Goal: Task Accomplishment & Management: Manage account settings

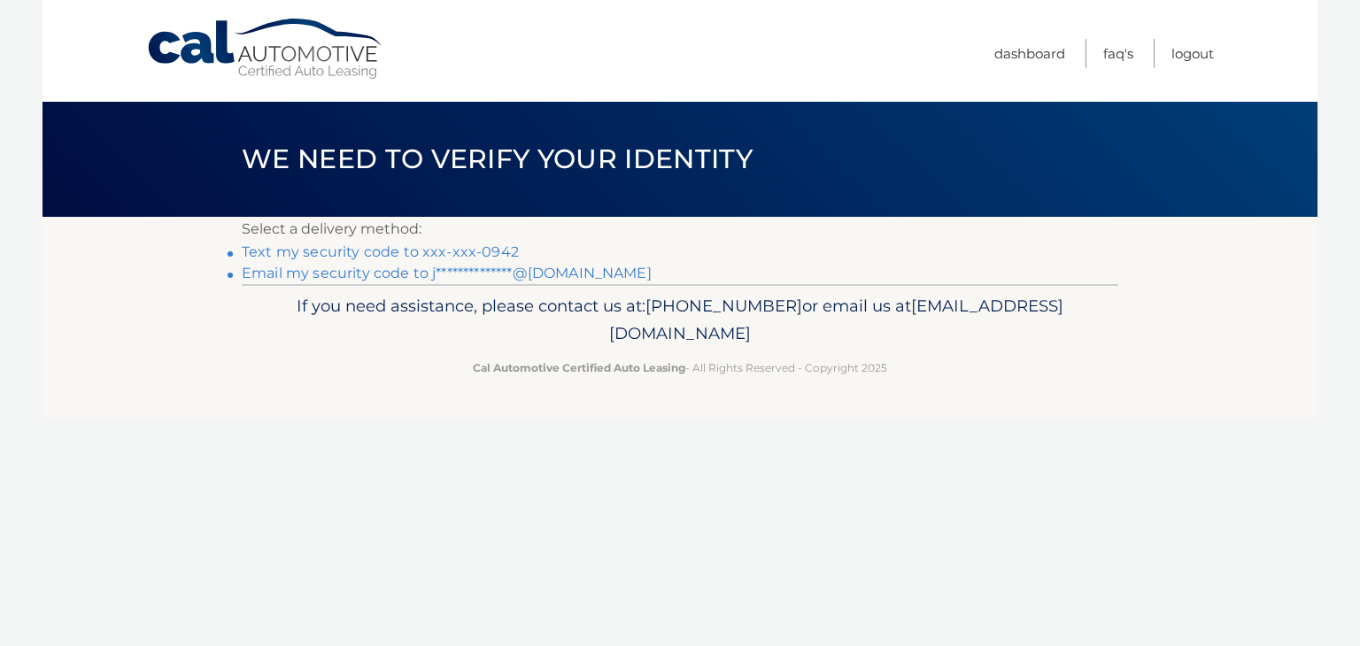
click at [351, 256] on link "Text my security code to xxx-xxx-0942" at bounding box center [380, 251] width 277 height 17
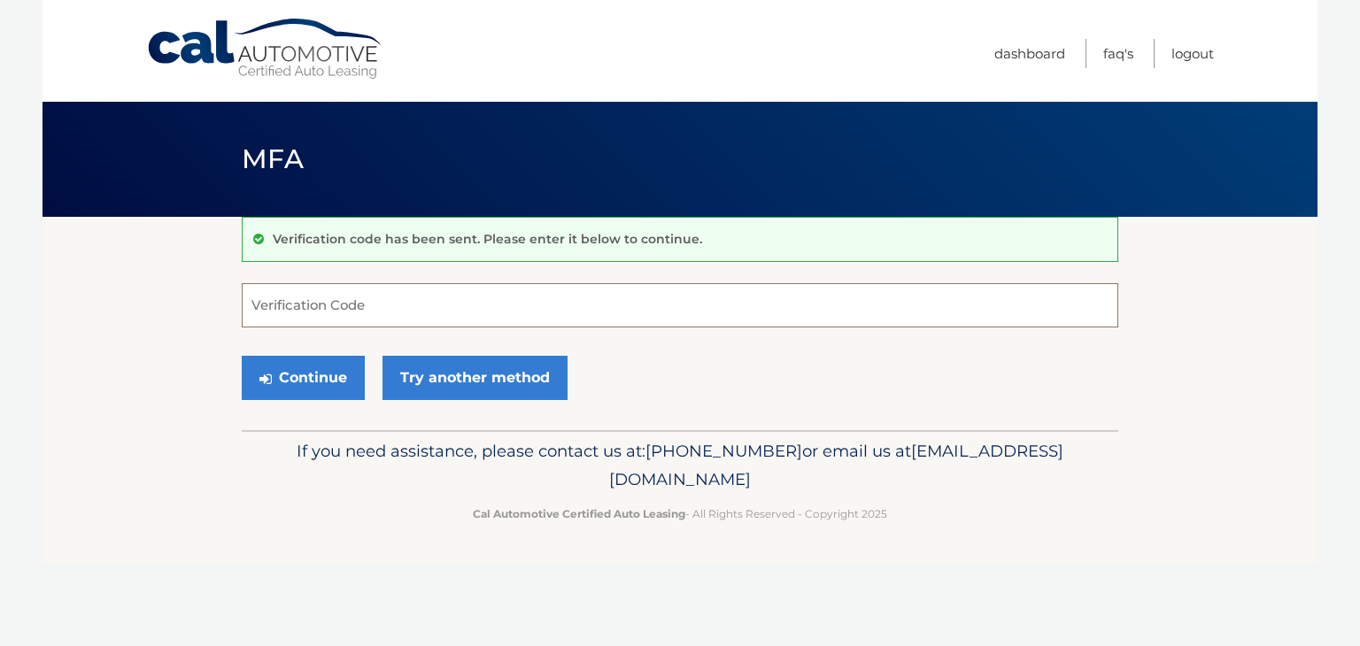
click at [358, 310] on input "Verification Code" at bounding box center [680, 305] width 876 height 44
type input "726840"
click at [308, 376] on button "Continue" at bounding box center [303, 378] width 123 height 44
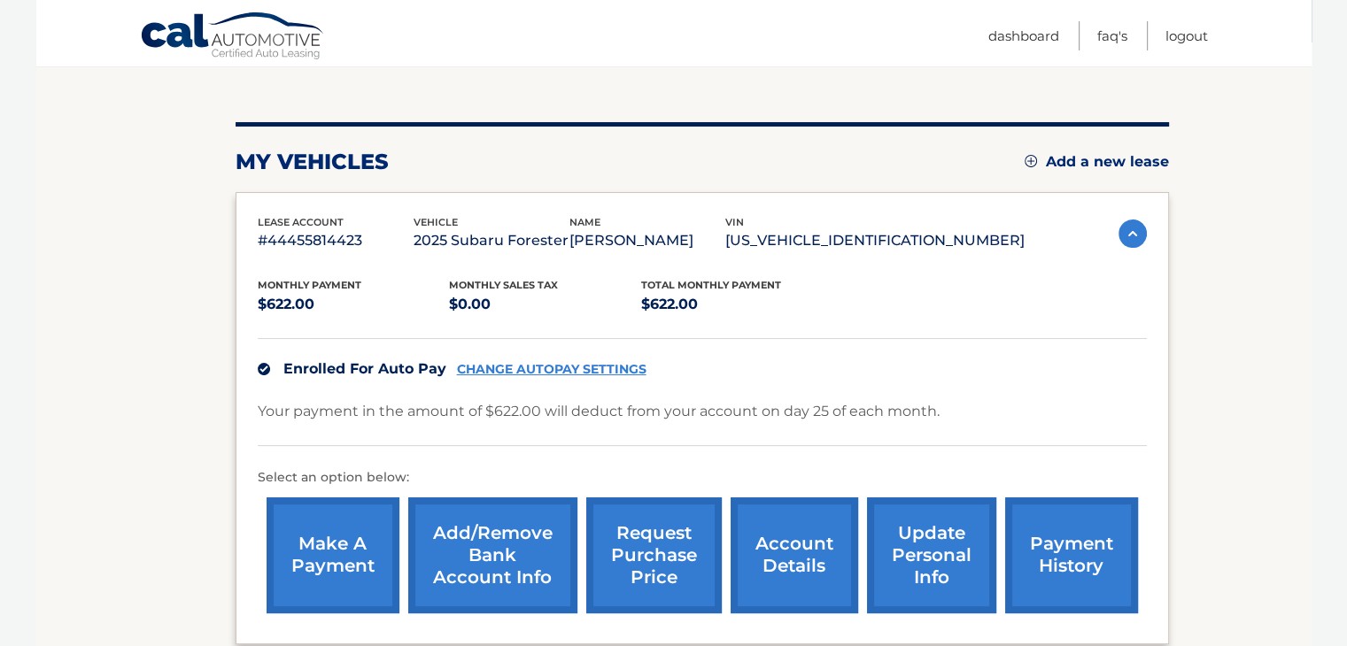
scroll to position [205, 0]
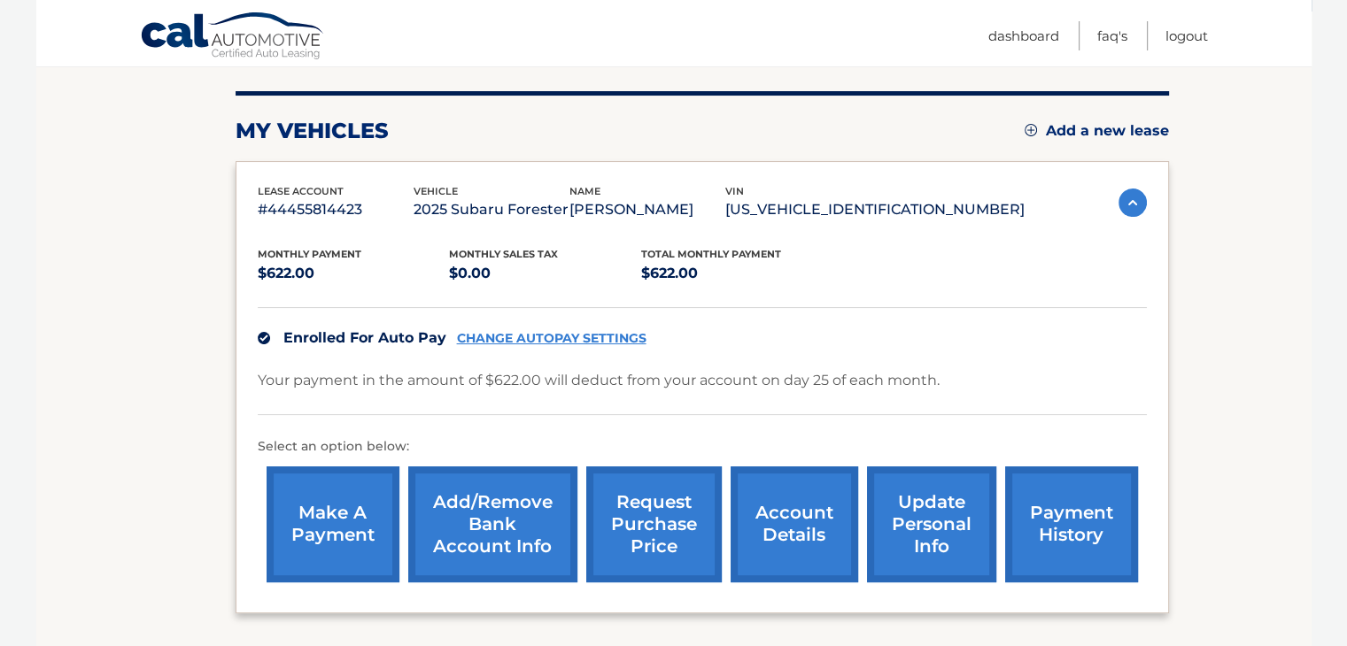
click at [1130, 223] on div "lease account #44455814423 vehicle 2025 Subaru Forester name JONATHAN SUAREZ PA…" at bounding box center [702, 203] width 889 height 40
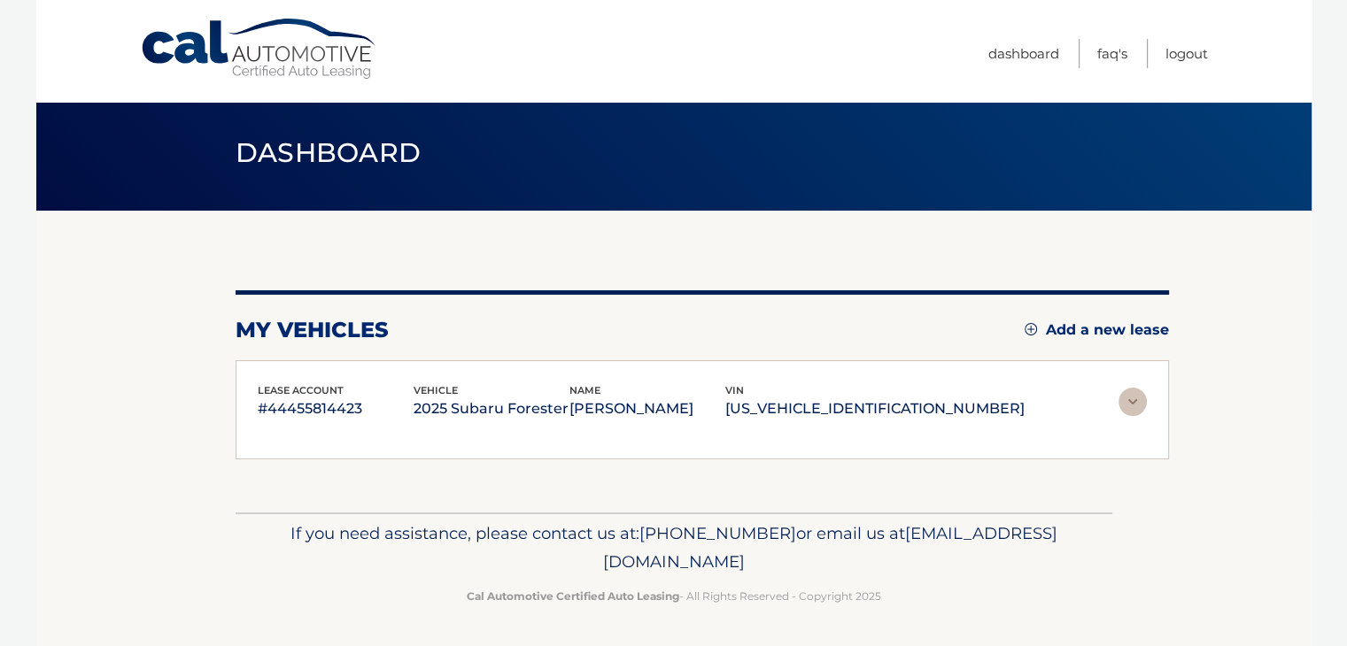
scroll to position [14, 0]
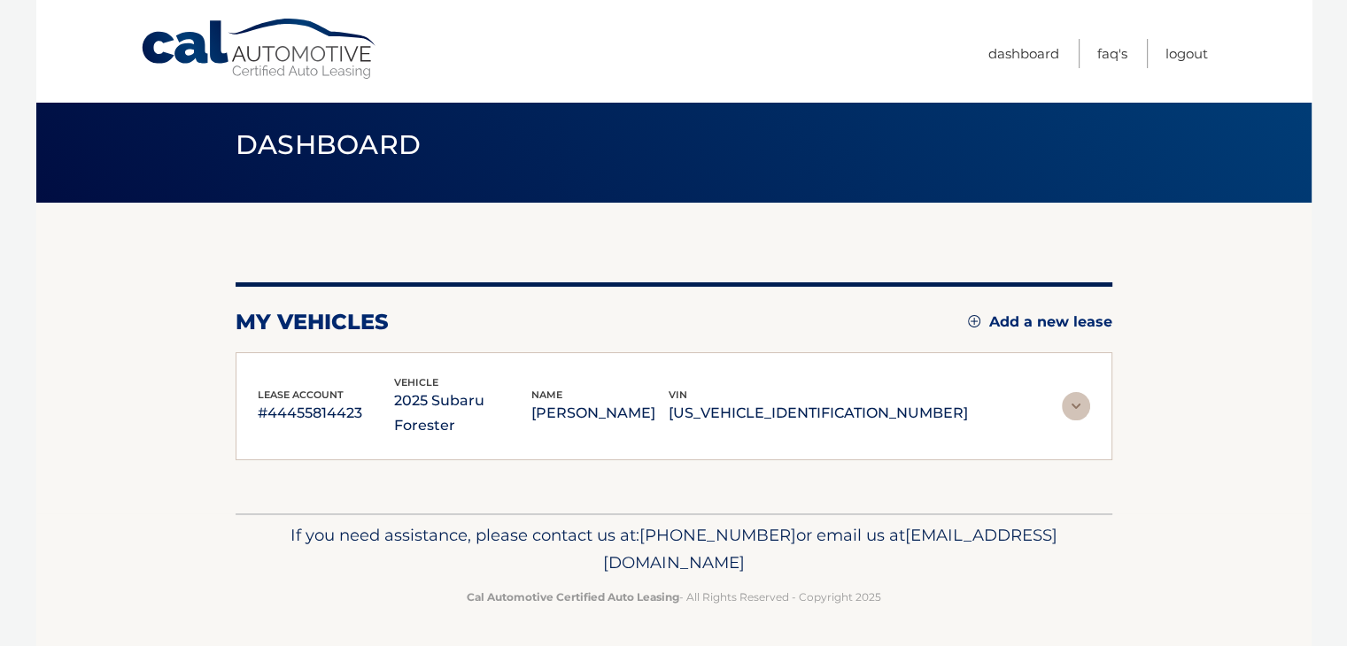
click at [1086, 392] on img at bounding box center [1075, 406] width 28 height 28
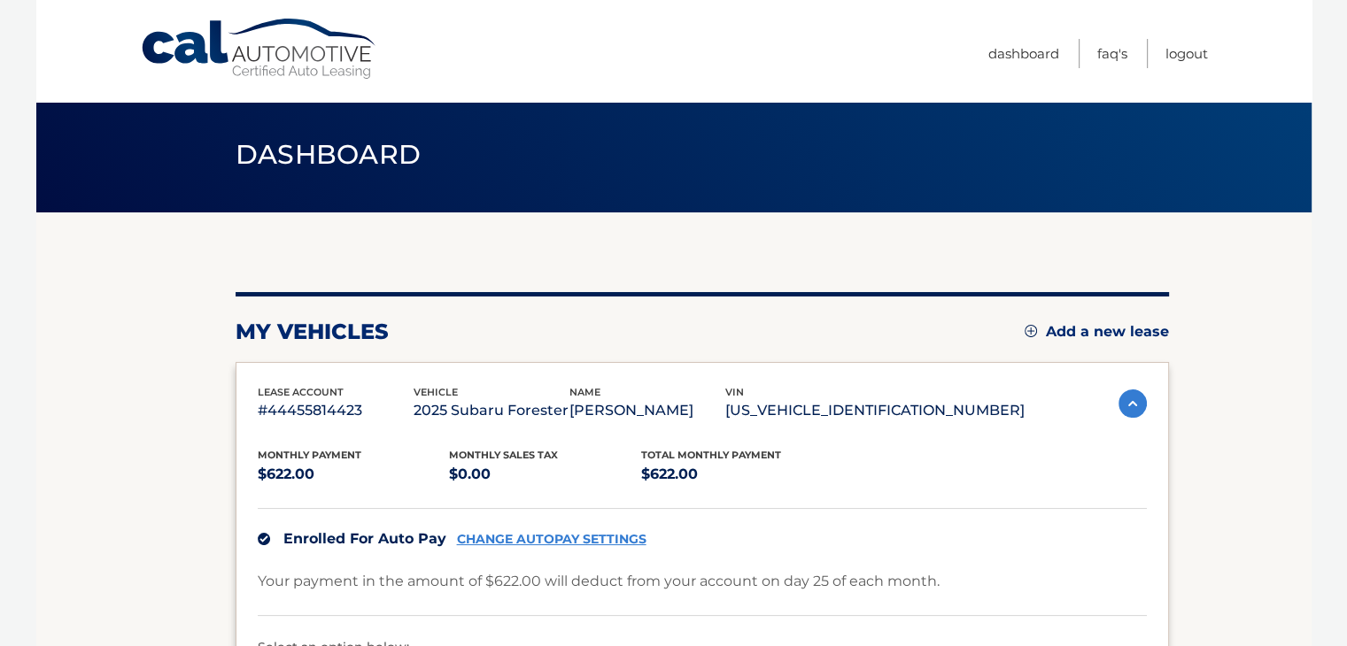
scroll to position [0, 0]
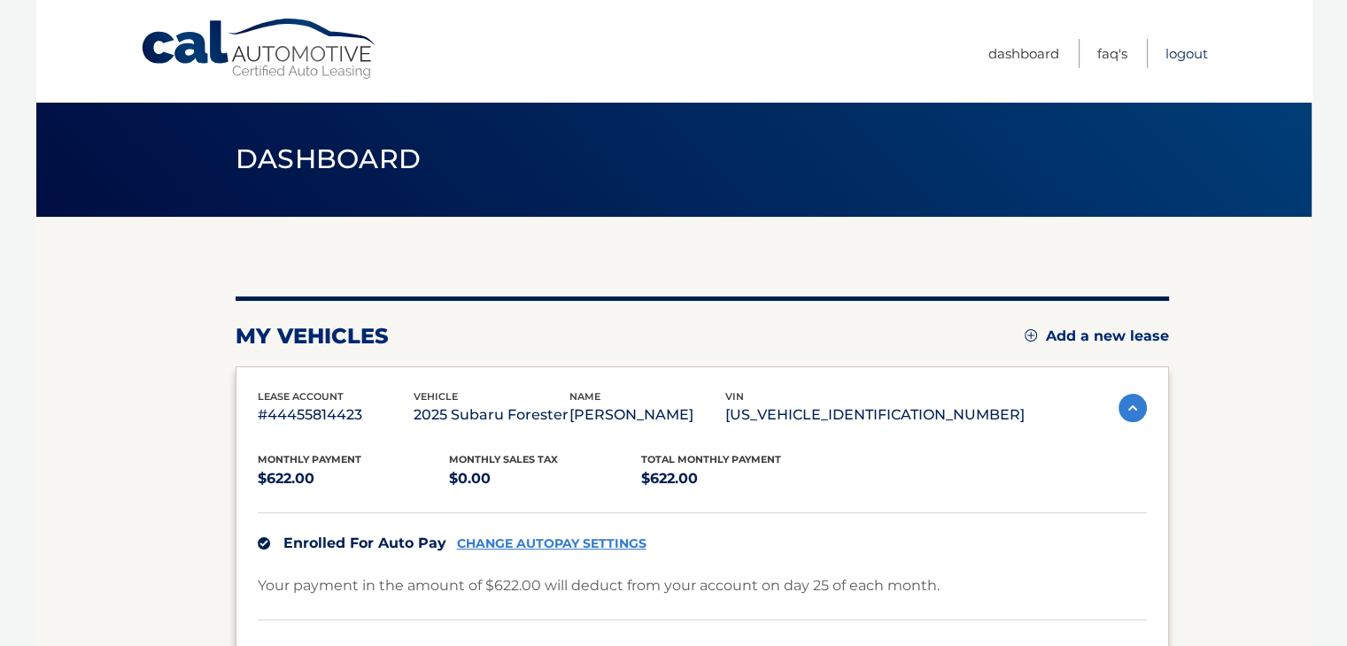
click at [1179, 61] on link "Logout" at bounding box center [1186, 53] width 42 height 29
